Goal: Transaction & Acquisition: Purchase product/service

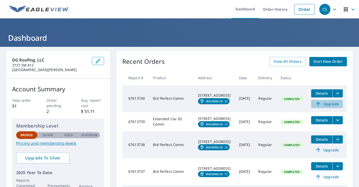
click at [331, 104] on span "Upgrade" at bounding box center [327, 104] width 26 height 6
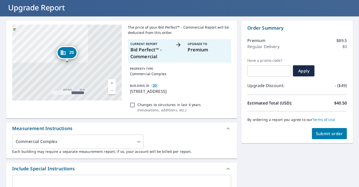
scroll to position [30, 0]
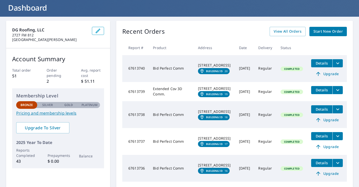
click at [331, 73] on span "Upgrade" at bounding box center [327, 74] width 26 height 6
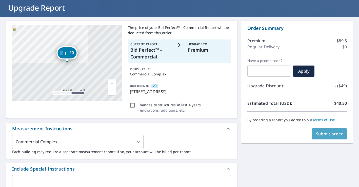
click at [327, 134] on span "Submit order" at bounding box center [329, 134] width 27 height 6
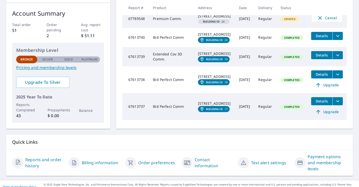
scroll to position [76, 0]
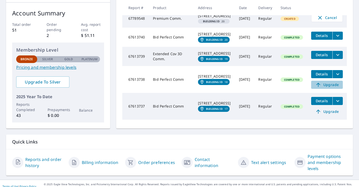
click at [328, 88] on span "Upgrade" at bounding box center [327, 85] width 26 height 6
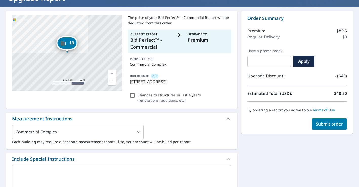
scroll to position [39, 0]
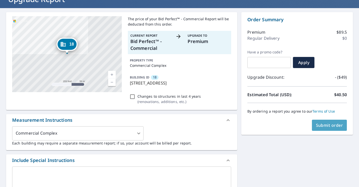
click at [323, 127] on span "Submit order" at bounding box center [329, 125] width 27 height 6
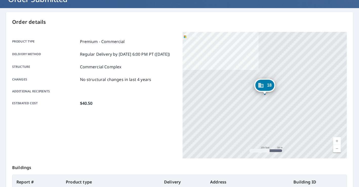
scroll to position [111, 0]
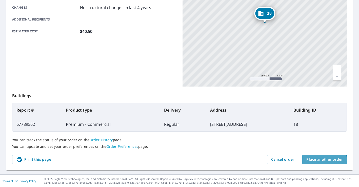
click at [322, 160] on span "Place another order" at bounding box center [324, 159] width 36 height 6
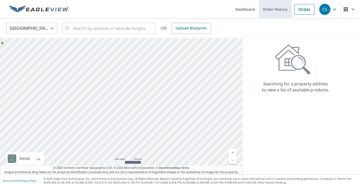
click at [271, 9] on link "Order History" at bounding box center [275, 9] width 33 height 18
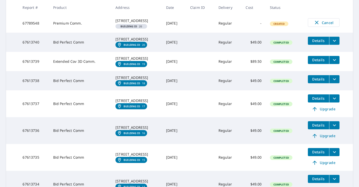
scroll to position [119, 0]
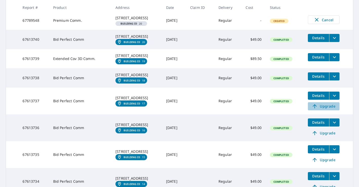
click at [326, 109] on span "Upgrade" at bounding box center [324, 106] width 26 height 6
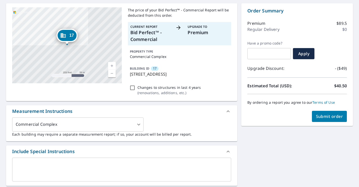
scroll to position [47, 0]
click at [326, 117] on span "Submit order" at bounding box center [329, 117] width 27 height 6
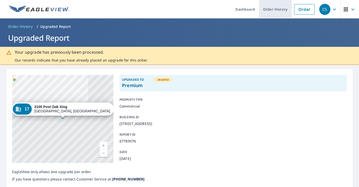
click at [277, 10] on link "Order History" at bounding box center [275, 9] width 33 height 18
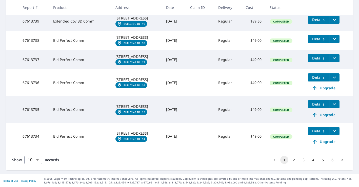
scroll to position [181, 0]
click at [329, 91] on span "Upgrade" at bounding box center [324, 88] width 26 height 6
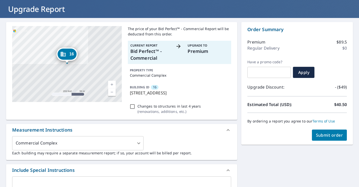
scroll to position [28, 0]
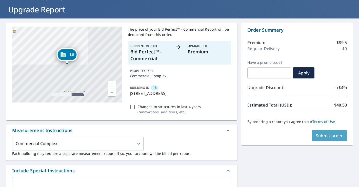
click at [331, 135] on span "Submit order" at bounding box center [329, 136] width 27 height 6
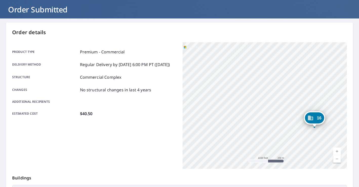
scroll to position [111, 0]
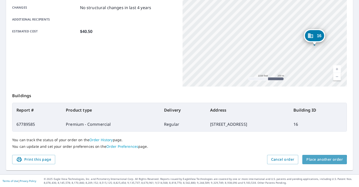
click at [319, 160] on span "Place another order" at bounding box center [324, 159] width 36 height 6
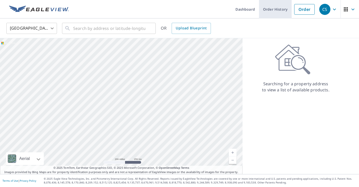
click at [279, 10] on link "Order History" at bounding box center [275, 9] width 33 height 18
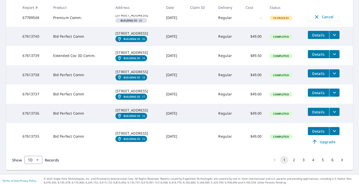
scroll to position [204, 0]
click at [329, 142] on span "Upgrade" at bounding box center [324, 142] width 26 height 6
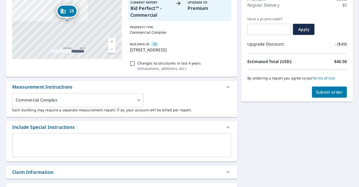
scroll to position [65, 0]
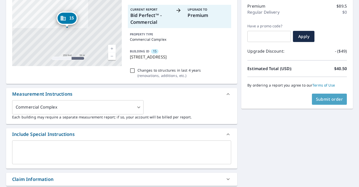
click at [335, 98] on span "Submit order" at bounding box center [329, 99] width 27 height 6
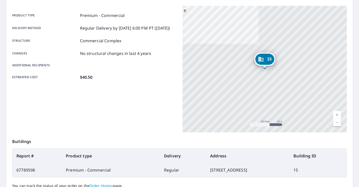
scroll to position [111, 0]
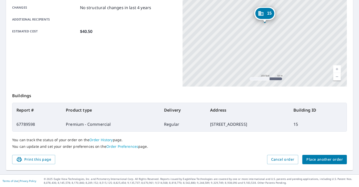
click at [319, 161] on span "Place another order" at bounding box center [324, 159] width 36 height 6
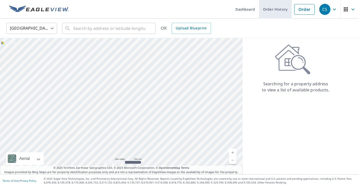
click at [275, 10] on link "Order History" at bounding box center [275, 9] width 33 height 18
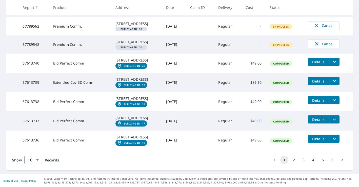
scroll to position [201, 0]
click at [293, 160] on button "2" at bounding box center [294, 160] width 8 height 8
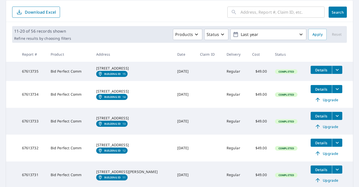
scroll to position [51, 0]
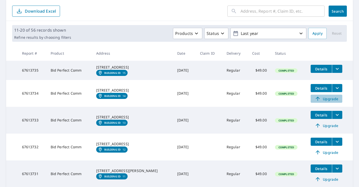
click at [329, 102] on span "Upgrade" at bounding box center [326, 99] width 26 height 6
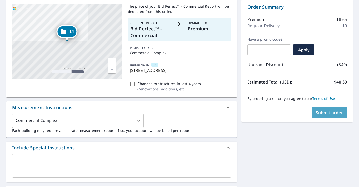
click at [329, 114] on span "Submit order" at bounding box center [329, 113] width 27 height 6
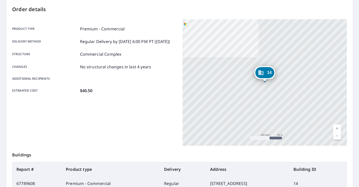
scroll to position [111, 0]
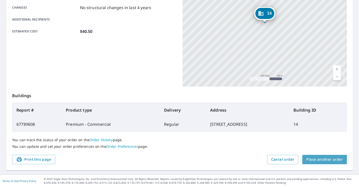
click at [324, 161] on span "Place another order" at bounding box center [324, 159] width 36 height 6
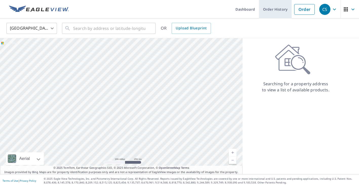
click at [279, 11] on link "Order History" at bounding box center [275, 9] width 33 height 18
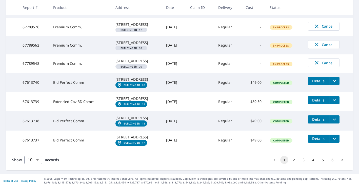
scroll to position [191, 0]
click at [294, 160] on button "2" at bounding box center [294, 160] width 8 height 8
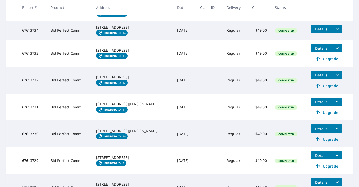
scroll to position [223, 0]
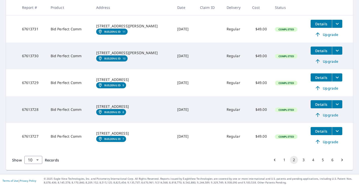
click at [284, 160] on button "1" at bounding box center [284, 160] width 8 height 8
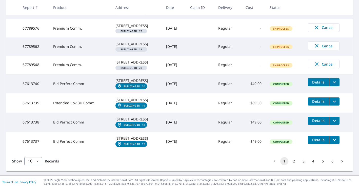
scroll to position [200, 0]
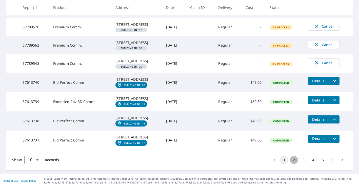
click at [294, 161] on button "2" at bounding box center [294, 160] width 8 height 8
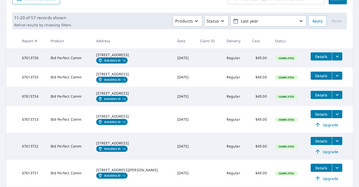
scroll to position [64, 0]
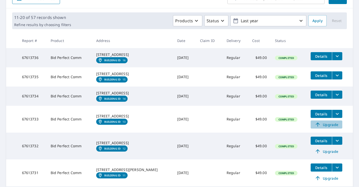
click at [326, 127] on span "Upgrade" at bounding box center [326, 124] width 26 height 6
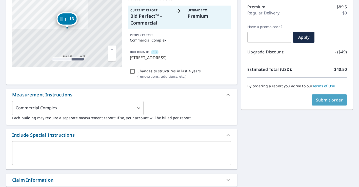
click at [330, 101] on span "Submit order" at bounding box center [329, 100] width 27 height 6
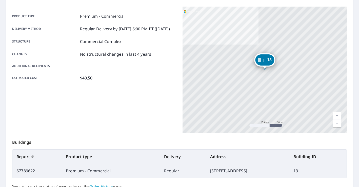
scroll to position [111, 0]
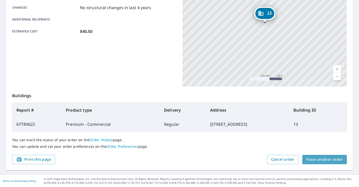
click at [325, 160] on span "Place another order" at bounding box center [324, 159] width 36 height 6
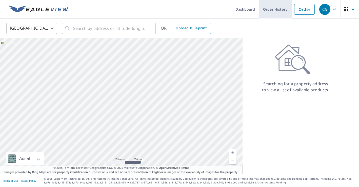
click at [275, 8] on link "Order History" at bounding box center [275, 9] width 33 height 18
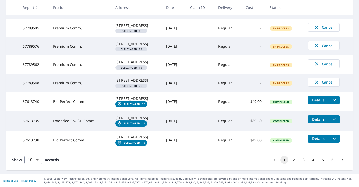
scroll to position [199, 0]
click at [294, 161] on button "2" at bounding box center [294, 160] width 8 height 8
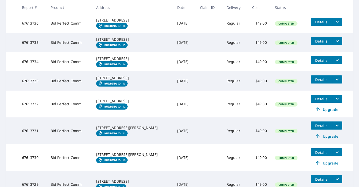
scroll to position [119, 0]
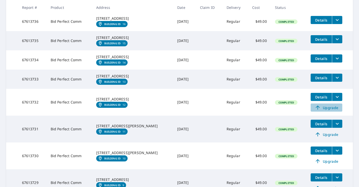
click at [331, 111] on span "Upgrade" at bounding box center [326, 107] width 26 height 6
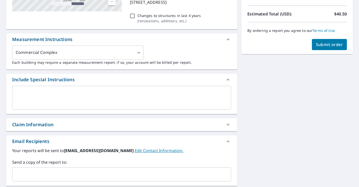
click at [325, 48] on button "Submit order" at bounding box center [329, 44] width 35 height 11
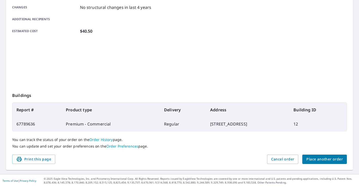
scroll to position [111, 0]
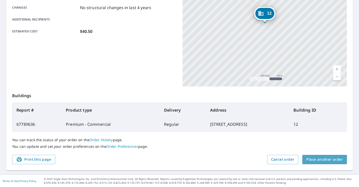
click at [316, 160] on span "Place another order" at bounding box center [324, 159] width 36 height 6
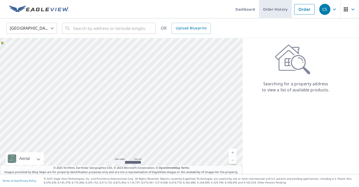
click at [276, 9] on link "Order History" at bounding box center [275, 9] width 33 height 18
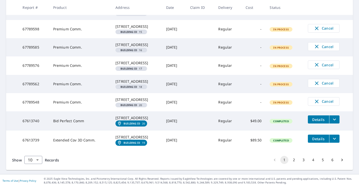
scroll to position [199, 0]
click at [294, 160] on button "2" at bounding box center [294, 160] width 8 height 8
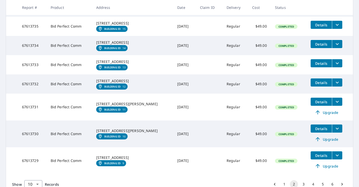
scroll to position [154, 0]
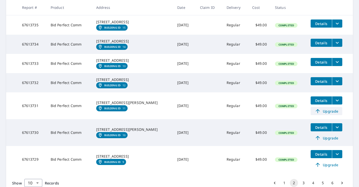
click at [327, 114] on span "Upgrade" at bounding box center [326, 111] width 26 height 6
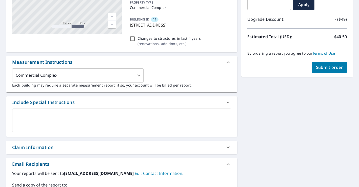
scroll to position [60, 0]
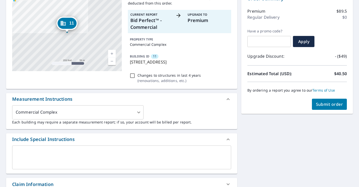
click at [324, 105] on span "Submit order" at bounding box center [329, 104] width 27 height 6
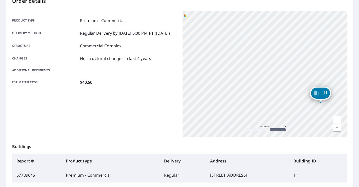
scroll to position [111, 0]
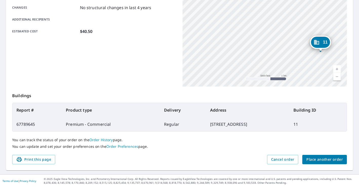
click at [323, 161] on span "Place another order" at bounding box center [324, 159] width 36 height 6
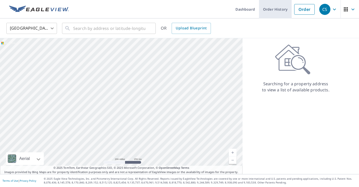
click at [283, 9] on link "Order History" at bounding box center [275, 9] width 33 height 18
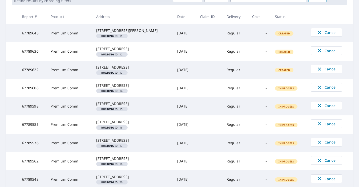
scroll to position [198, 0]
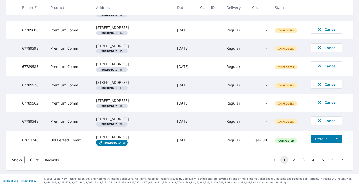
click at [293, 160] on button "2" at bounding box center [294, 160] width 8 height 8
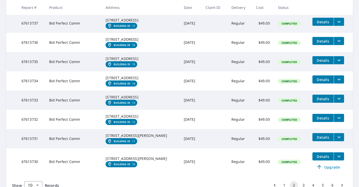
scroll to position [208, 0]
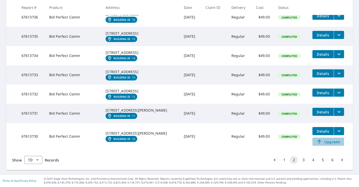
click at [328, 142] on span "Upgrade" at bounding box center [328, 142] width 26 height 6
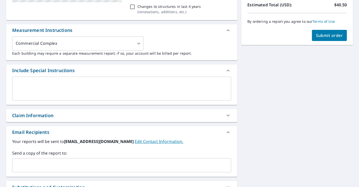
scroll to position [128, 0]
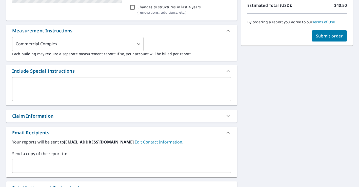
click at [323, 37] on span "Submit order" at bounding box center [329, 36] width 27 height 6
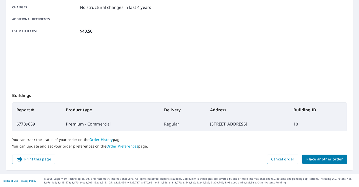
scroll to position [111, 0]
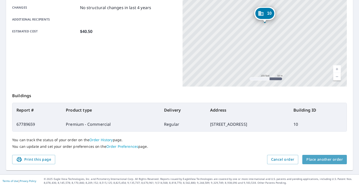
click at [332, 161] on span "Place another order" at bounding box center [324, 159] width 36 height 6
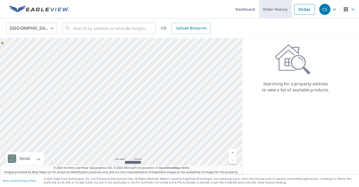
click at [280, 13] on link "Order History" at bounding box center [275, 9] width 33 height 18
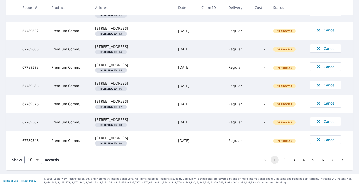
scroll to position [197, 0]
click at [293, 160] on button "3" at bounding box center [294, 160] width 8 height 8
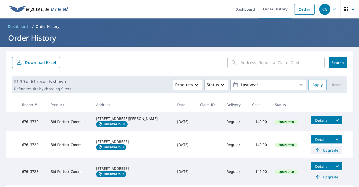
click at [329, 153] on span "Upgrade" at bounding box center [326, 150] width 26 height 6
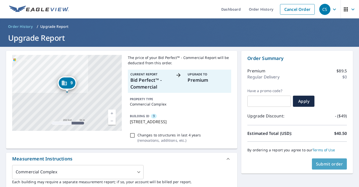
click at [329, 165] on span "Submit order" at bounding box center [329, 164] width 27 height 6
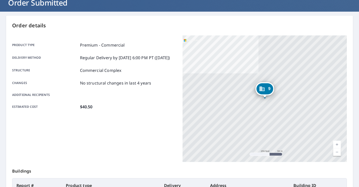
scroll to position [111, 0]
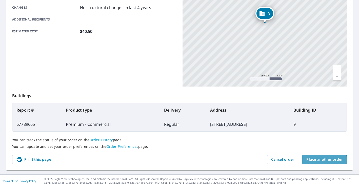
click at [324, 160] on span "Place another order" at bounding box center [324, 159] width 36 height 6
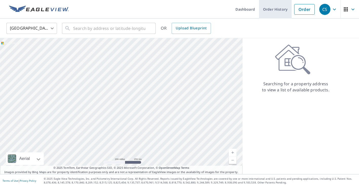
click at [275, 9] on link "Order History" at bounding box center [275, 9] width 33 height 18
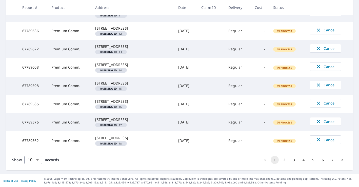
scroll to position [197, 0]
click at [294, 160] on button "3" at bounding box center [294, 160] width 8 height 8
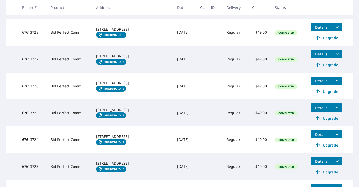
scroll to position [149, 0]
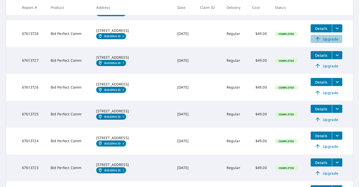
click at [328, 42] on span "Upgrade" at bounding box center [326, 39] width 26 height 6
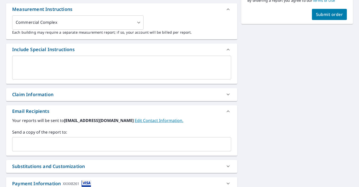
click at [326, 17] on span "Submit order" at bounding box center [329, 15] width 27 height 6
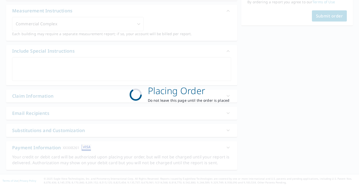
scroll to position [148, 0]
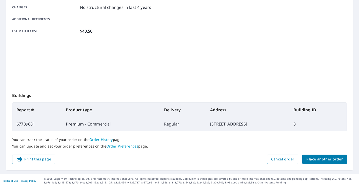
scroll to position [111, 0]
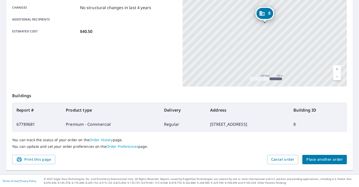
click at [325, 160] on span "Place another order" at bounding box center [324, 159] width 36 height 6
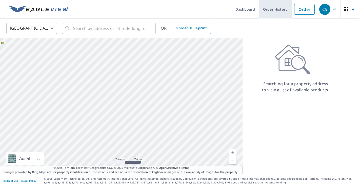
click at [281, 11] on link "Order History" at bounding box center [275, 9] width 33 height 18
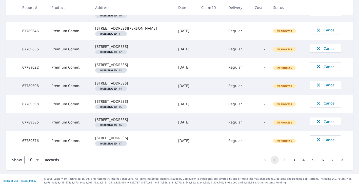
scroll to position [197, 0]
click at [294, 160] on button "3" at bounding box center [294, 160] width 8 height 8
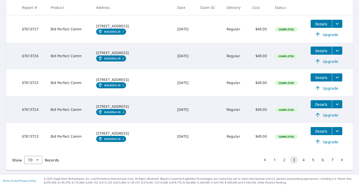
scroll to position [203, 0]
click at [328, 37] on span "Upgrade" at bounding box center [326, 34] width 26 height 6
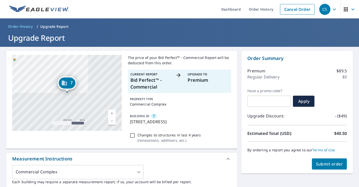
click at [334, 164] on span "Submit order" at bounding box center [329, 164] width 27 height 6
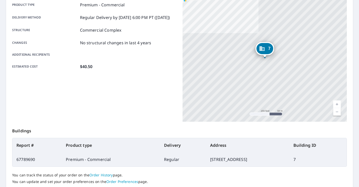
scroll to position [111, 0]
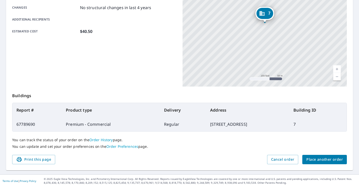
click at [316, 160] on span "Place another order" at bounding box center [324, 159] width 36 height 6
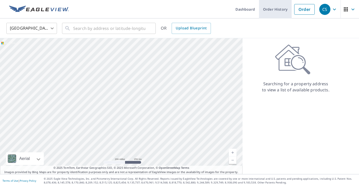
click at [277, 9] on link "Order History" at bounding box center [275, 9] width 33 height 18
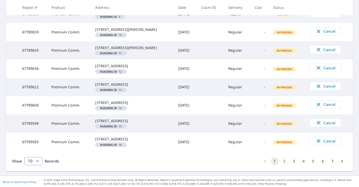
scroll to position [197, 0]
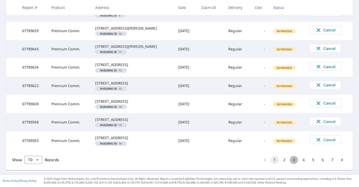
click at [293, 161] on button "3" at bounding box center [294, 160] width 8 height 8
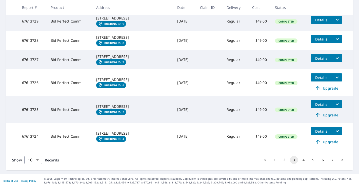
scroll to position [213, 0]
click at [330, 88] on span "Upgrade" at bounding box center [326, 88] width 26 height 6
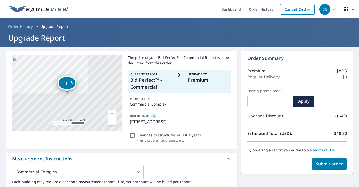
click at [330, 164] on span "Submit order" at bounding box center [329, 164] width 27 height 6
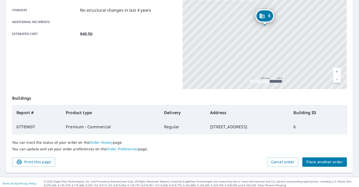
scroll to position [111, 0]
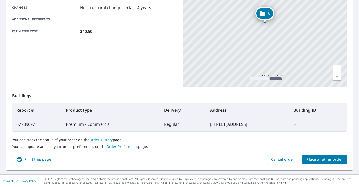
click at [337, 159] on span "Place another order" at bounding box center [324, 159] width 36 height 6
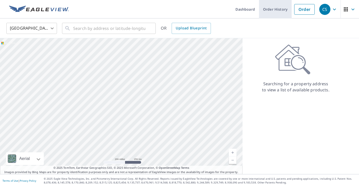
click at [274, 9] on link "Order History" at bounding box center [275, 9] width 33 height 18
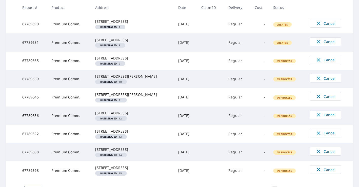
scroll to position [197, 0]
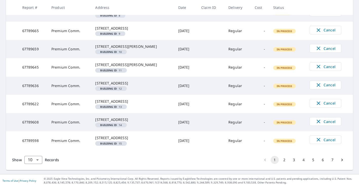
click at [294, 160] on button "3" at bounding box center [294, 160] width 8 height 8
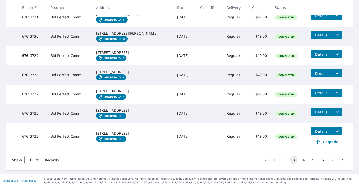
scroll to position [189, 0]
click at [327, 145] on span "Upgrade" at bounding box center [326, 142] width 26 height 6
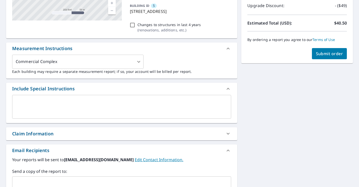
scroll to position [109, 0]
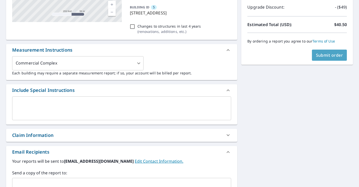
click at [330, 55] on span "Submit order" at bounding box center [329, 55] width 27 height 6
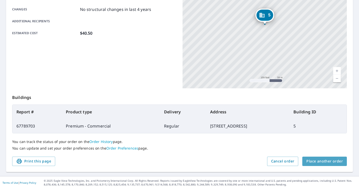
click at [327, 162] on span "Place another order" at bounding box center [324, 161] width 36 height 6
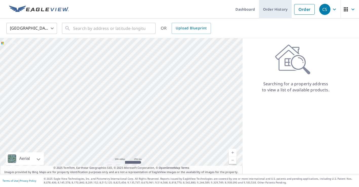
click at [280, 8] on link "Order History" at bounding box center [275, 9] width 33 height 18
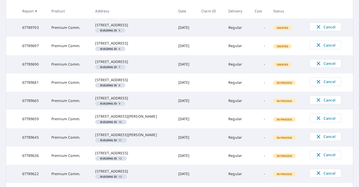
scroll to position [197, 0]
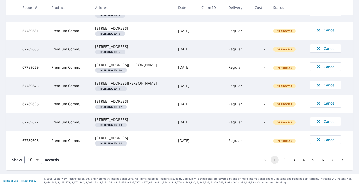
click at [302, 159] on button "4" at bounding box center [303, 160] width 8 height 8
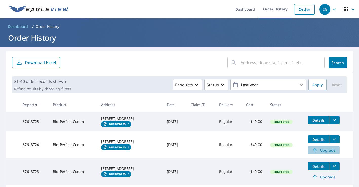
click at [330, 153] on span "Upgrade" at bounding box center [324, 150] width 26 height 6
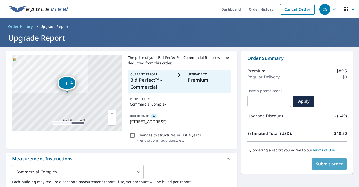
click at [331, 164] on span "Submit order" at bounding box center [329, 164] width 27 height 6
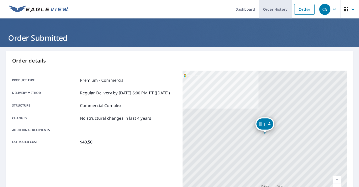
click at [281, 9] on link "Order History" at bounding box center [275, 9] width 33 height 18
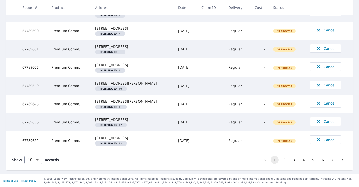
scroll to position [197, 0]
click at [304, 160] on button "4" at bounding box center [303, 160] width 8 height 8
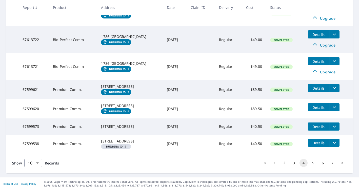
scroll to position [170, 0]
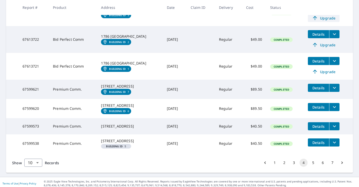
click at [327, 21] on span "Upgrade" at bounding box center [324, 18] width 26 height 6
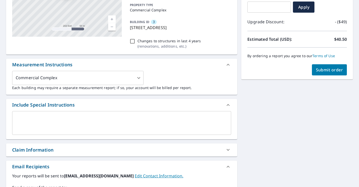
scroll to position [93, 0]
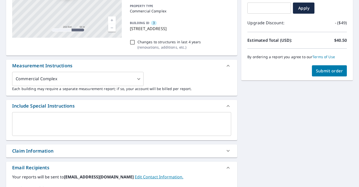
click at [333, 72] on span "Submit order" at bounding box center [329, 71] width 27 height 6
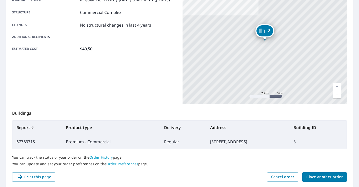
click at [323, 178] on span "Place another order" at bounding box center [324, 177] width 36 height 6
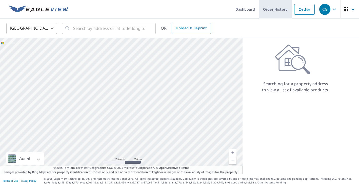
click at [282, 6] on link "Order History" at bounding box center [275, 9] width 33 height 18
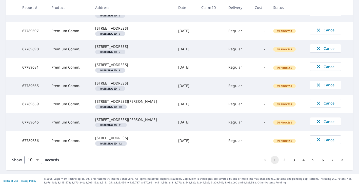
scroll to position [197, 0]
click at [304, 159] on button "4" at bounding box center [303, 160] width 8 height 8
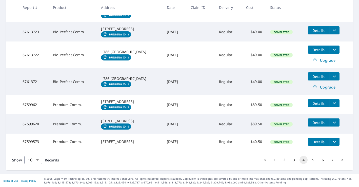
scroll to position [204, 0]
click at [328, 57] on span "Upgrade" at bounding box center [324, 60] width 26 height 6
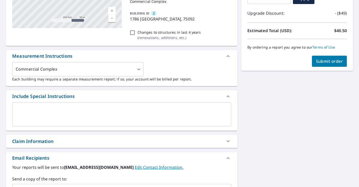
scroll to position [88, 0]
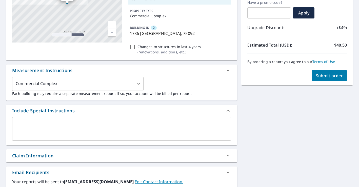
click at [331, 77] on span "Submit order" at bounding box center [329, 76] width 27 height 6
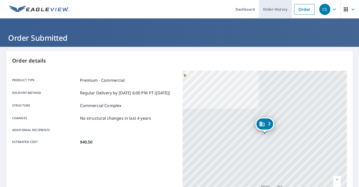
click at [276, 9] on link "Order History" at bounding box center [275, 9] width 33 height 18
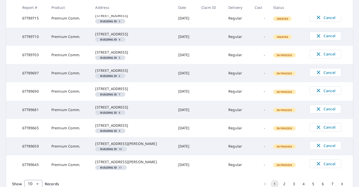
scroll to position [197, 0]
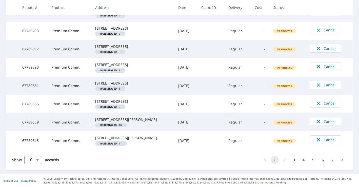
click at [304, 160] on button "4" at bounding box center [303, 160] width 8 height 8
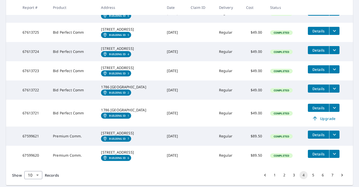
scroll to position [152, 0]
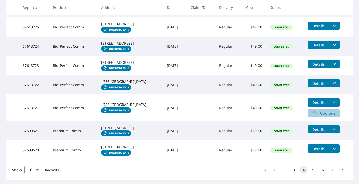
click at [330, 116] on span "Upgrade" at bounding box center [324, 113] width 26 height 6
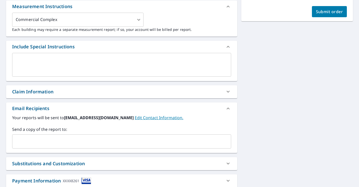
click at [331, 14] on span "Submit order" at bounding box center [329, 12] width 27 height 6
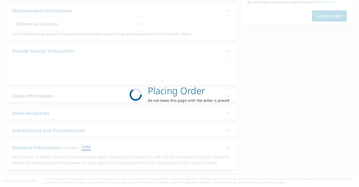
scroll to position [148, 0]
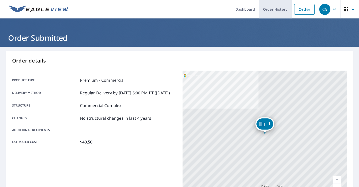
click at [272, 9] on link "Order History" at bounding box center [275, 9] width 33 height 18
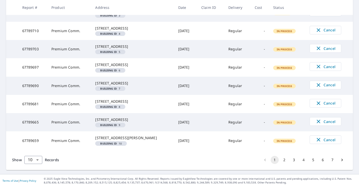
scroll to position [197, 0]
click at [283, 160] on button "2" at bounding box center [284, 160] width 8 height 8
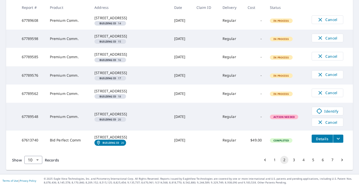
scroll to position [178, 0]
click at [279, 119] on span "Action Needed" at bounding box center [283, 117] width 27 height 4
click at [116, 117] on div "[STREET_ADDRESS]" at bounding box center [130, 114] width 72 height 5
click at [28, 131] on td "67789548" at bounding box center [32, 117] width 28 height 28
click at [280, 119] on span "Action Needed" at bounding box center [283, 117] width 27 height 4
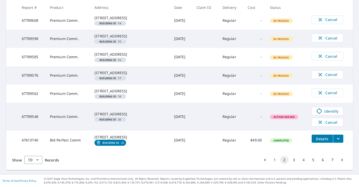
click at [116, 121] on em "Building ID" at bounding box center [107, 119] width 16 height 3
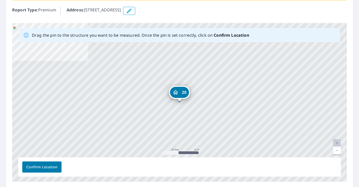
scroll to position [59, 0]
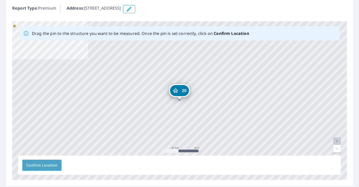
click at [43, 166] on span "Confirm Location" at bounding box center [41, 165] width 31 height 6
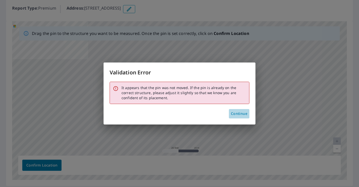
click at [236, 114] on span "Continue" at bounding box center [239, 114] width 16 height 6
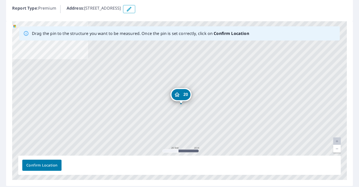
drag, startPoint x: 183, startPoint y: 93, endPoint x: 184, endPoint y: 96, distance: 4.1
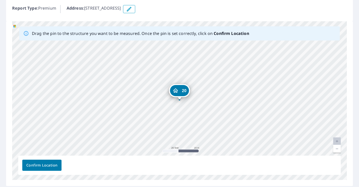
click at [54, 165] on span "Confirm Location" at bounding box center [41, 165] width 31 height 6
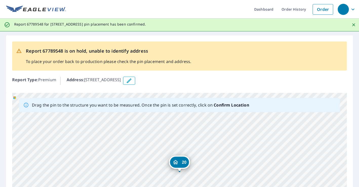
scroll to position [88, 0]
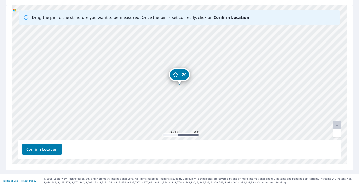
click at [38, 147] on span "Confirm Location" at bounding box center [41, 149] width 31 height 6
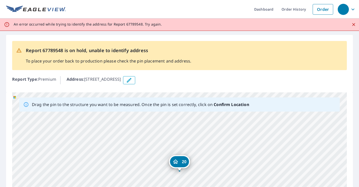
scroll to position [0, 0]
drag, startPoint x: 178, startPoint y: 162, endPoint x: 178, endPoint y: 176, distance: 13.9
click at [178, 176] on div "20 3301 N Fm 1417 Sherman, TX 75092" at bounding box center [179, 171] width 334 height 159
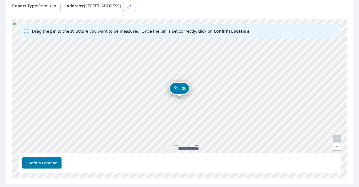
scroll to position [87, 0]
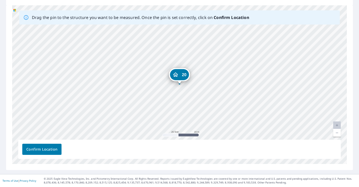
click at [51, 149] on span "Confirm Location" at bounding box center [41, 149] width 31 height 6
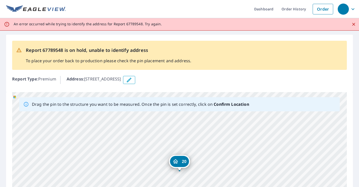
scroll to position [0, 0]
click at [130, 24] on p "An error occurred while trying to identify the address for Report 67789548. Try…" at bounding box center [88, 24] width 148 height 5
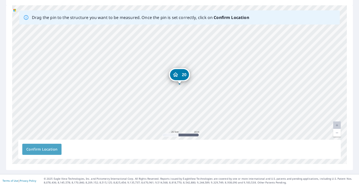
click at [46, 151] on span "Confirm Location" at bounding box center [41, 149] width 31 height 6
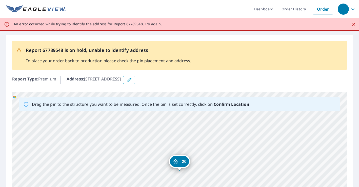
scroll to position [0, 0]
drag, startPoint x: 181, startPoint y: 162, endPoint x: 182, endPoint y: 170, distance: 7.7
click at [182, 170] on div "20 3301 N Fm 1417 Sherman, TX 75092" at bounding box center [179, 171] width 334 height 159
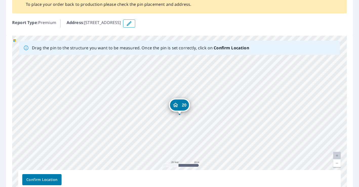
scroll to position [87, 0]
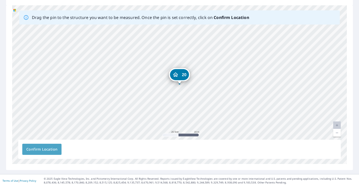
click at [43, 149] on span "Confirm Location" at bounding box center [41, 149] width 31 height 6
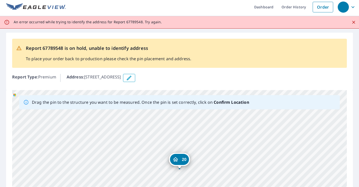
scroll to position [0, 0]
